Goal: Browse casually: Explore the website without a specific task or goal

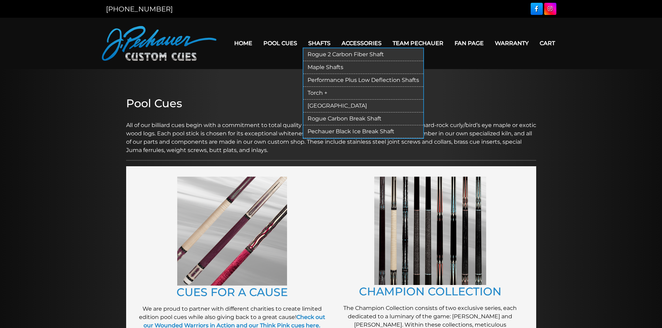
click at [321, 105] on link "[GEOGRAPHIC_DATA]" at bounding box center [363, 106] width 120 height 13
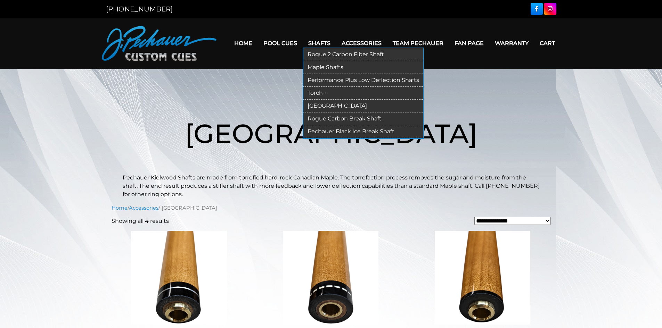
click at [330, 94] on link "Torch +" at bounding box center [363, 93] width 120 height 13
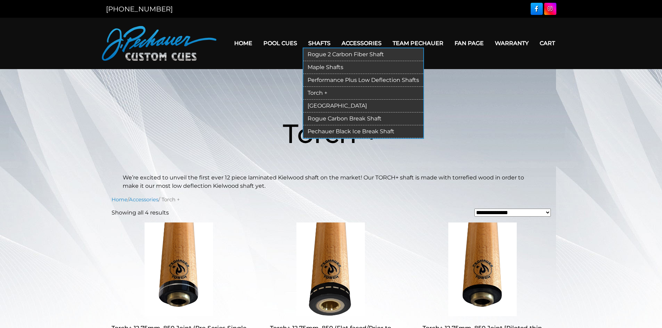
click at [322, 83] on link "Performance Plus Low Deflection Shafts" at bounding box center [363, 80] width 120 height 13
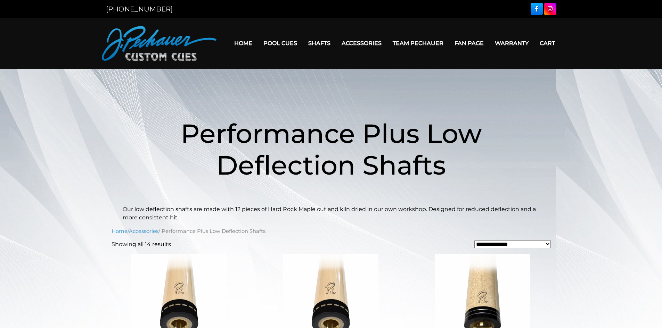
click at [417, 43] on link "Team Pechauer" at bounding box center [418, 43] width 62 height 18
